Goal: Information Seeking & Learning: Learn about a topic

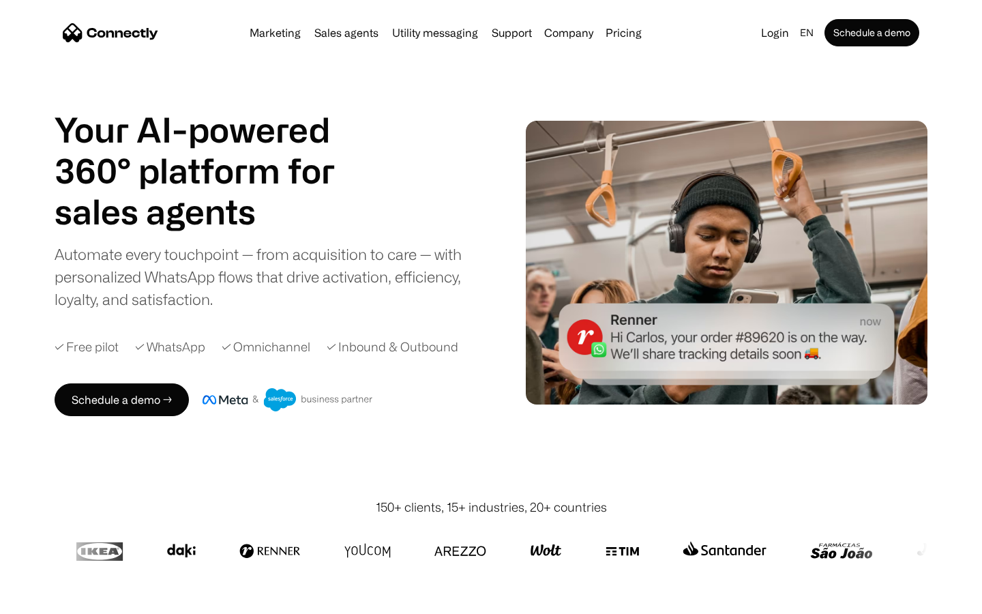
scroll to position [7494, 0]
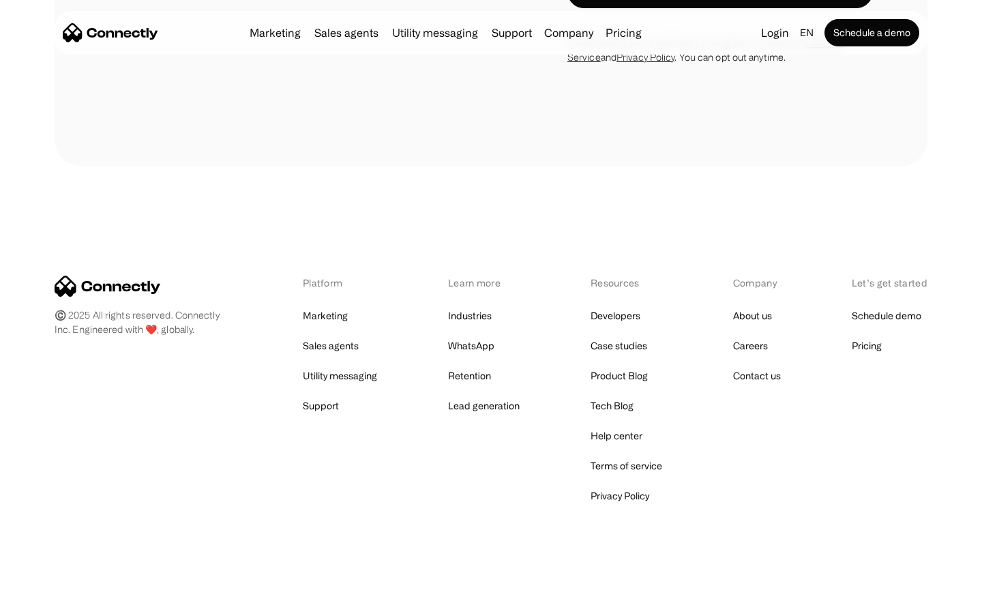
scroll to position [3593, 0]
